Goal: Information Seeking & Learning: Learn about a topic

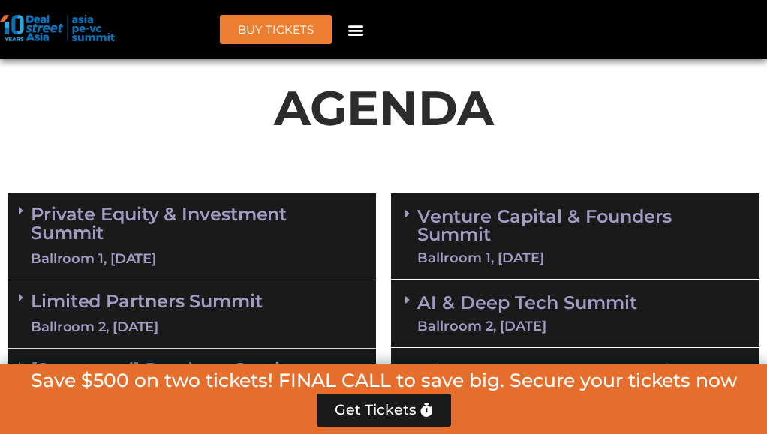
scroll to position [975, 0]
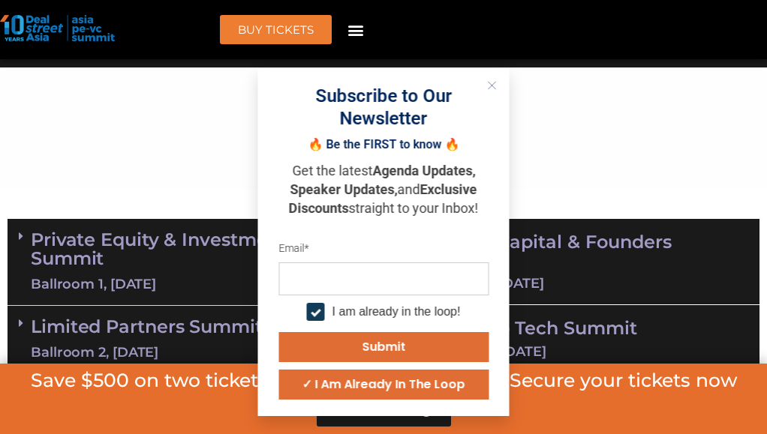
click at [496, 82] on line "Close" at bounding box center [492, 86] width 8 height 8
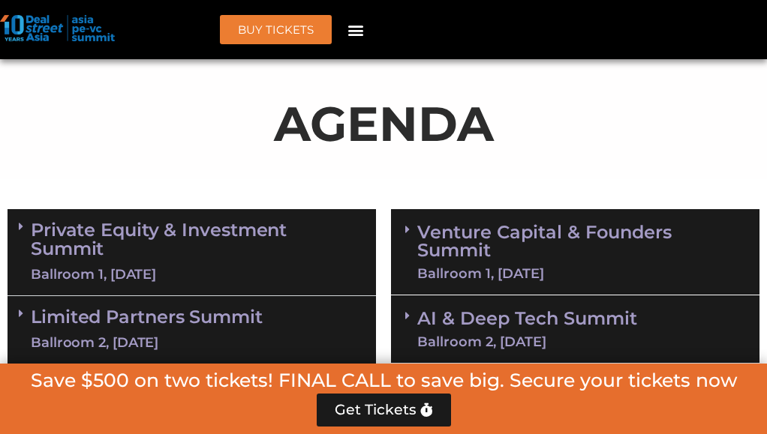
scroll to position [1050, 0]
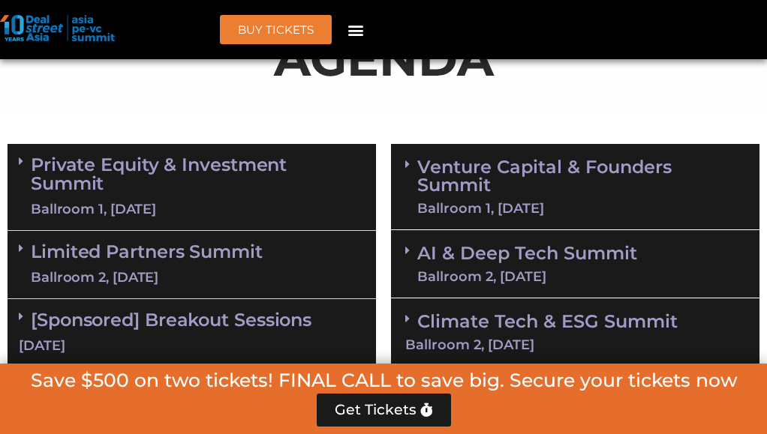
click at [413, 158] on span at bounding box center [411, 164] width 12 height 13
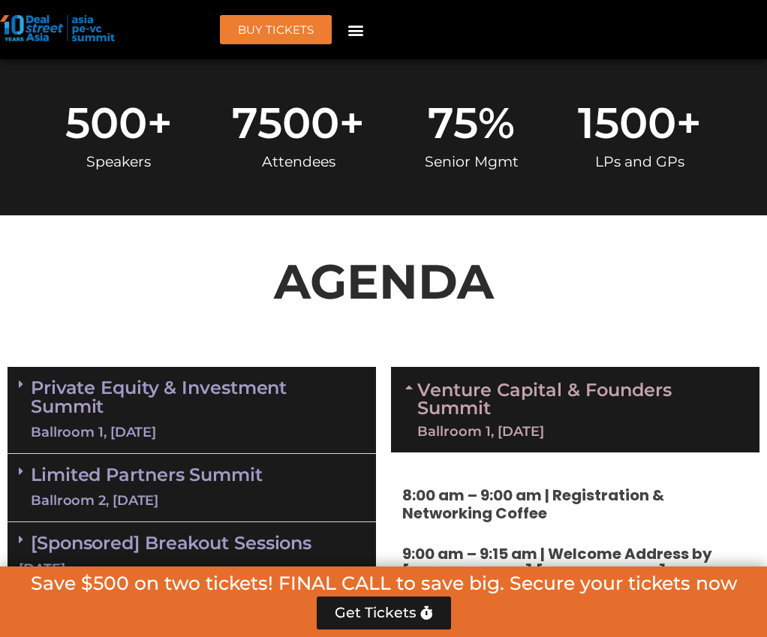
scroll to position [825, 0]
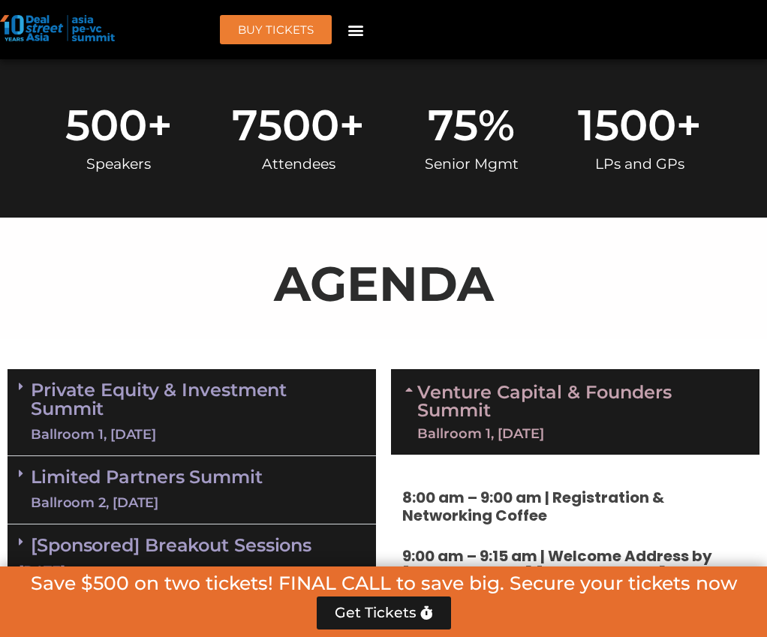
click at [412, 383] on span at bounding box center [411, 411] width 12 height 57
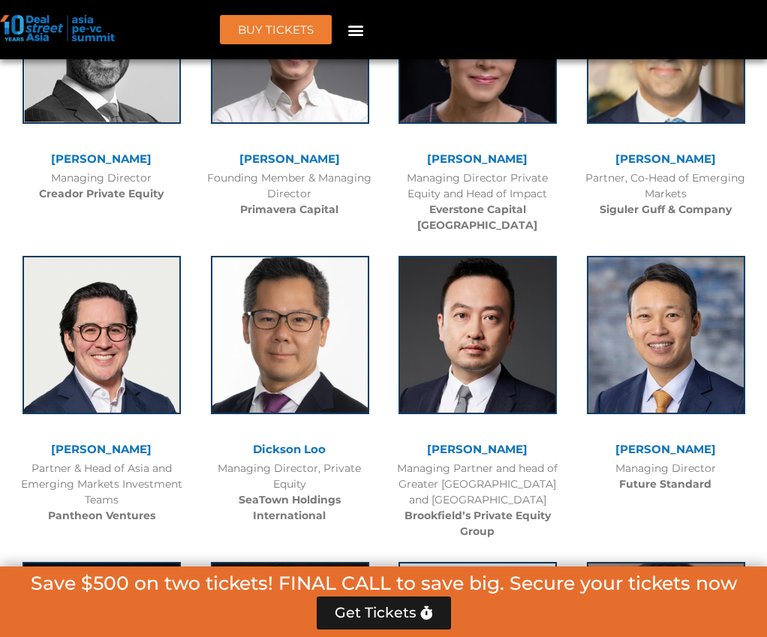
scroll to position [4651, 0]
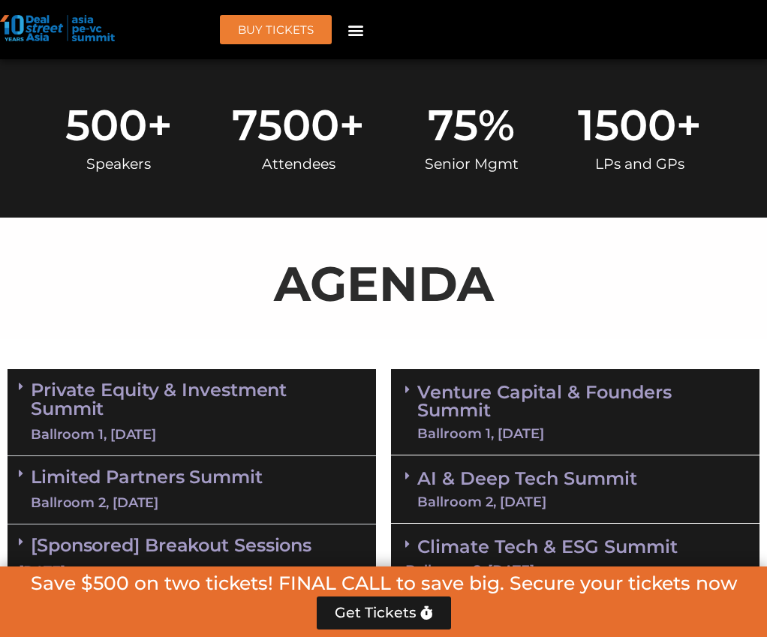
click at [441, 383] on link "Venture Capital & Founders​ Summit Ballroom 1, [DATE]" at bounding box center [581, 411] width 328 height 57
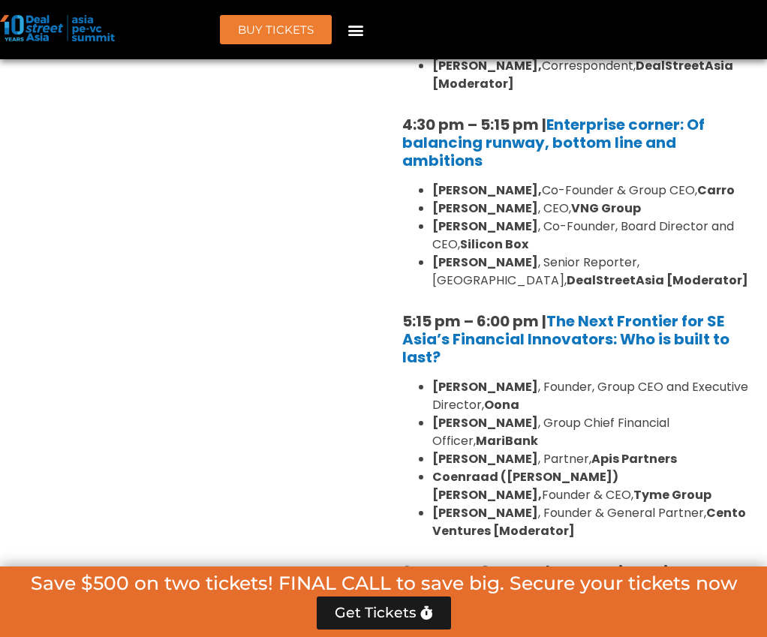
scroll to position [3151, 0]
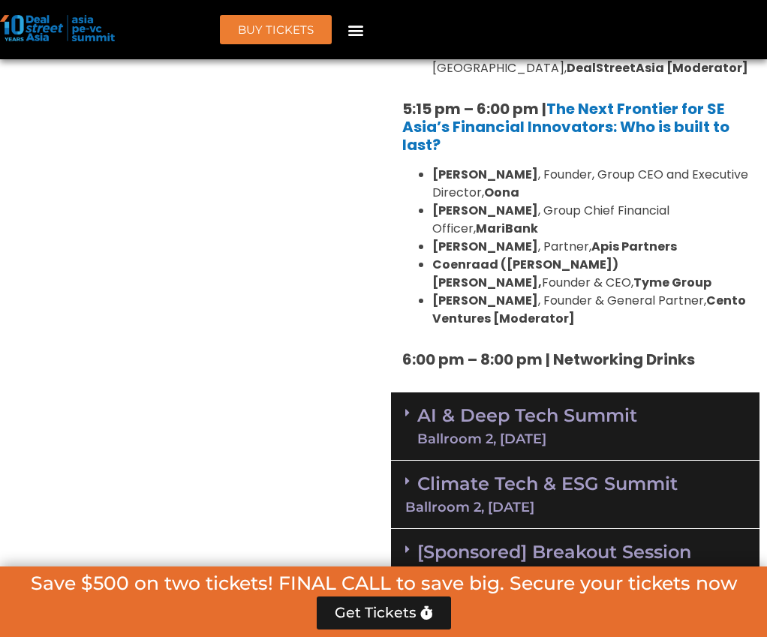
click at [518, 407] on link "AI & Deep Tech Summit Ballroom 2, [DATE]" at bounding box center [527, 426] width 220 height 39
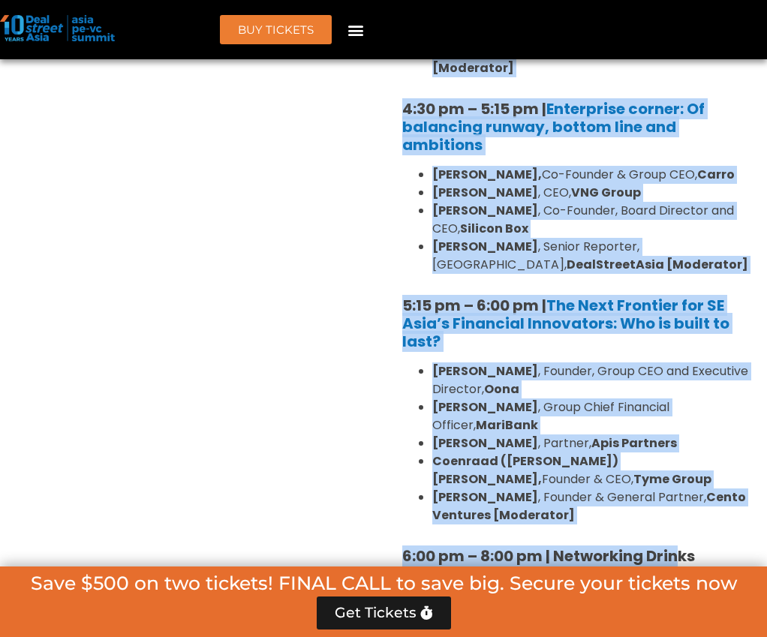
scroll to position [2879, 0]
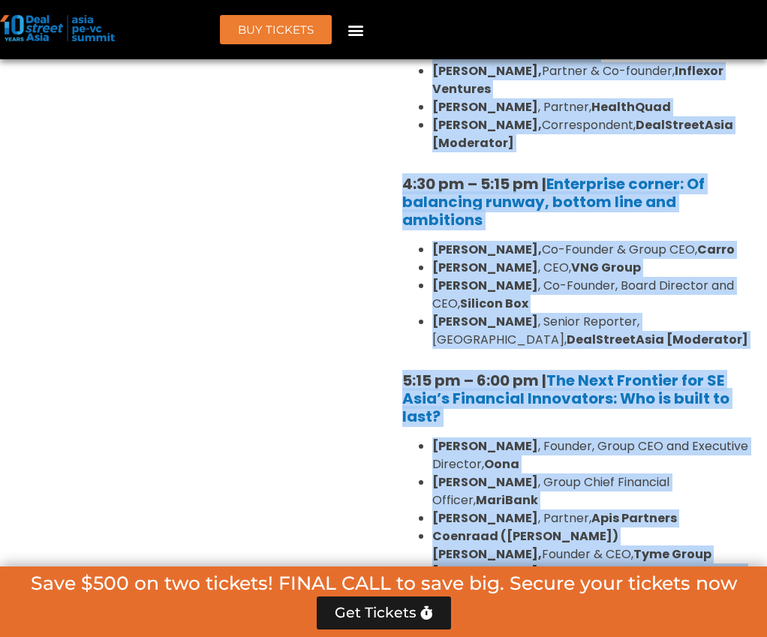
drag, startPoint x: 401, startPoint y: 221, endPoint x: 729, endPoint y: 466, distance: 410.0
drag, startPoint x: 729, startPoint y: 466, endPoint x: 718, endPoint y: 463, distance: 11.6
click at [718, 434] on h5 "6:00 pm – 8:00 pm | Networking Drinks" at bounding box center [575, 631] width 346 height 18
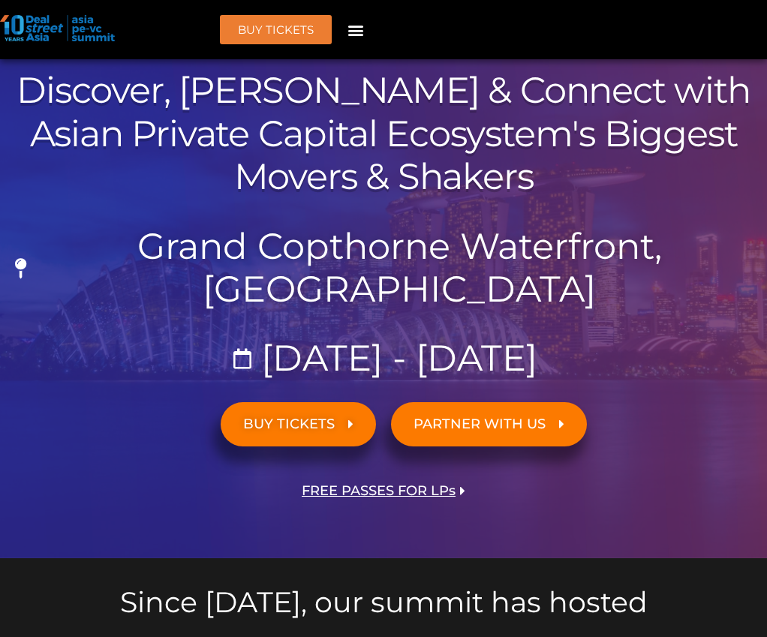
scroll to position [0, 0]
